Goal: Task Accomplishment & Management: Complete application form

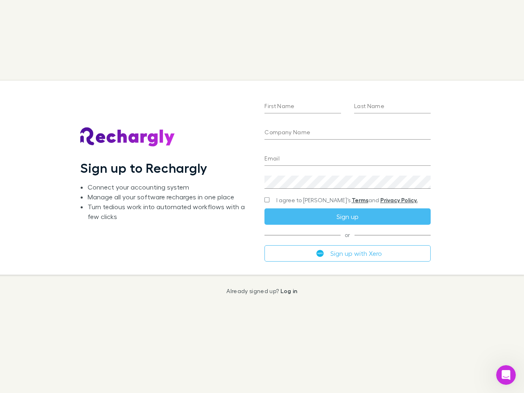
click at [262, 196] on div "First Name Last Name Company Name Email Create a password I agree to Rechargly’…" at bounding box center [347, 177] width 179 height 193
click at [302, 107] on input "First Name" at bounding box center [302, 106] width 76 height 13
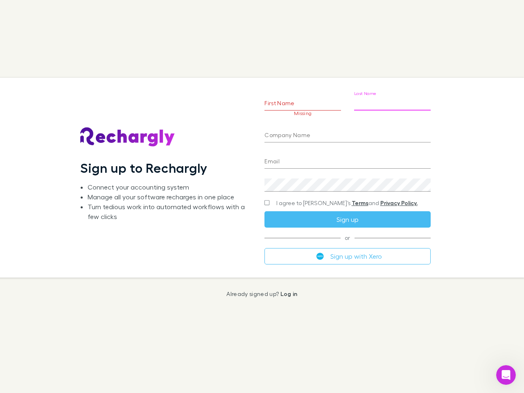
click at [392, 107] on input "Last Name" at bounding box center [392, 103] width 76 height 13
click at [347, 133] on input "Company Name" at bounding box center [347, 135] width 166 height 13
click at [347, 159] on input "Email" at bounding box center [347, 161] width 166 height 13
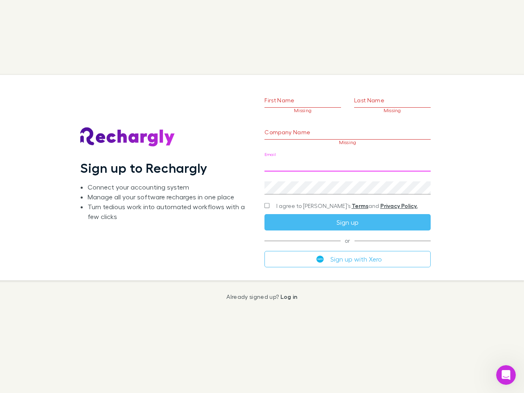
click at [347, 182] on div "Create a password" at bounding box center [347, 185] width 166 height 20
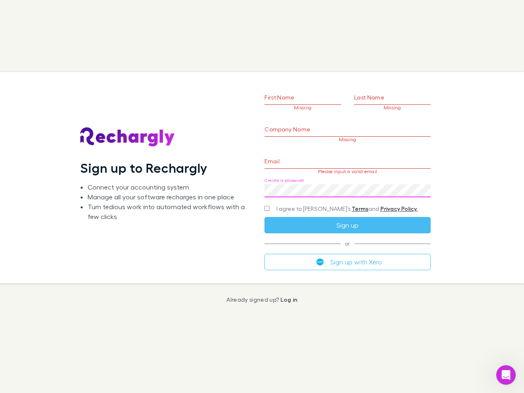
click at [331, 200] on form "First Name Missing Last Name Missing Company Name Missing Email Please input a …" at bounding box center [347, 167] width 166 height 204
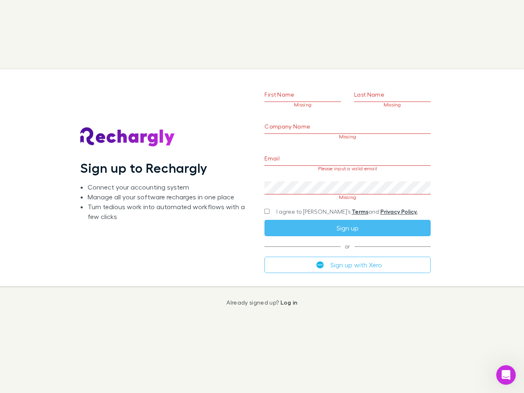
click at [347, 216] on div "I agree to [PERSON_NAME]’s Terms and Privacy Policy." at bounding box center [347, 212] width 166 height 10
click at [347, 253] on form "First Name Missing Last Name Missing Company Name Missing Email Please input a …" at bounding box center [347, 168] width 166 height 210
click at [506, 375] on icon "Open Intercom Messenger" at bounding box center [505, 374] width 13 height 13
